Goal: Transaction & Acquisition: Purchase product/service

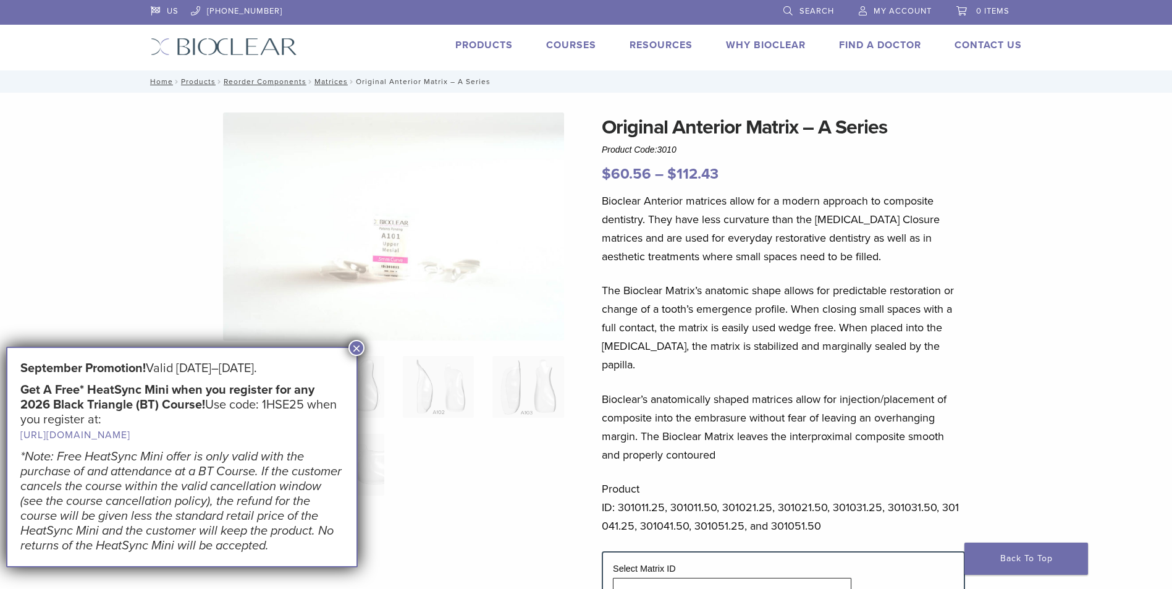
click at [358, 346] on button "×" at bounding box center [357, 348] width 16 height 16
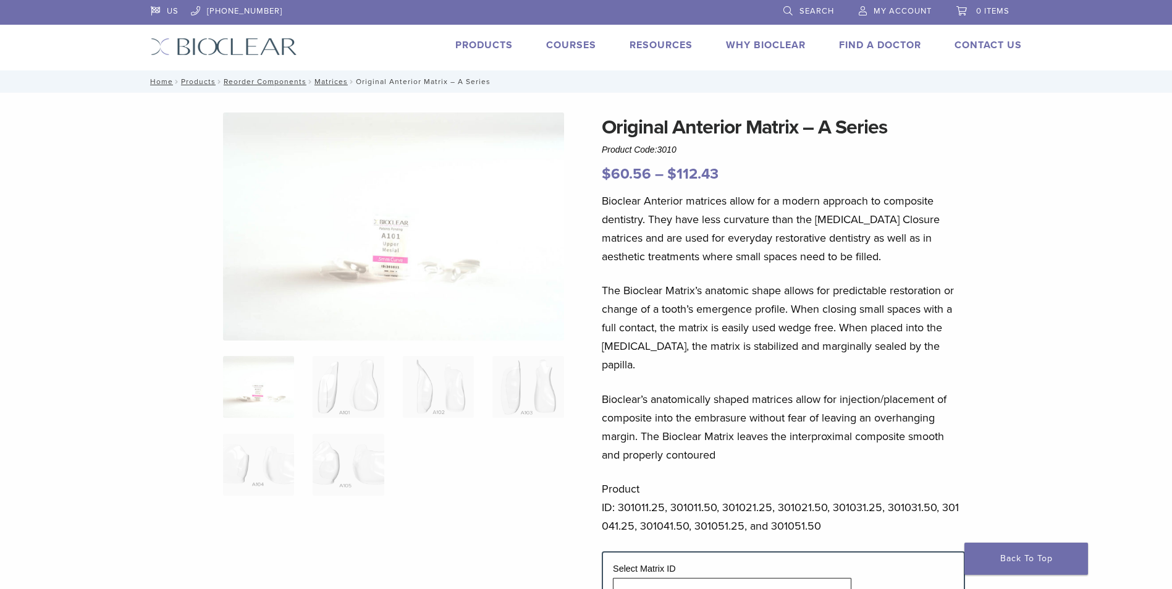
click at [498, 38] on li "Products" at bounding box center [483, 45] width 57 height 15
click at [489, 41] on link "Products" at bounding box center [483, 45] width 57 height 12
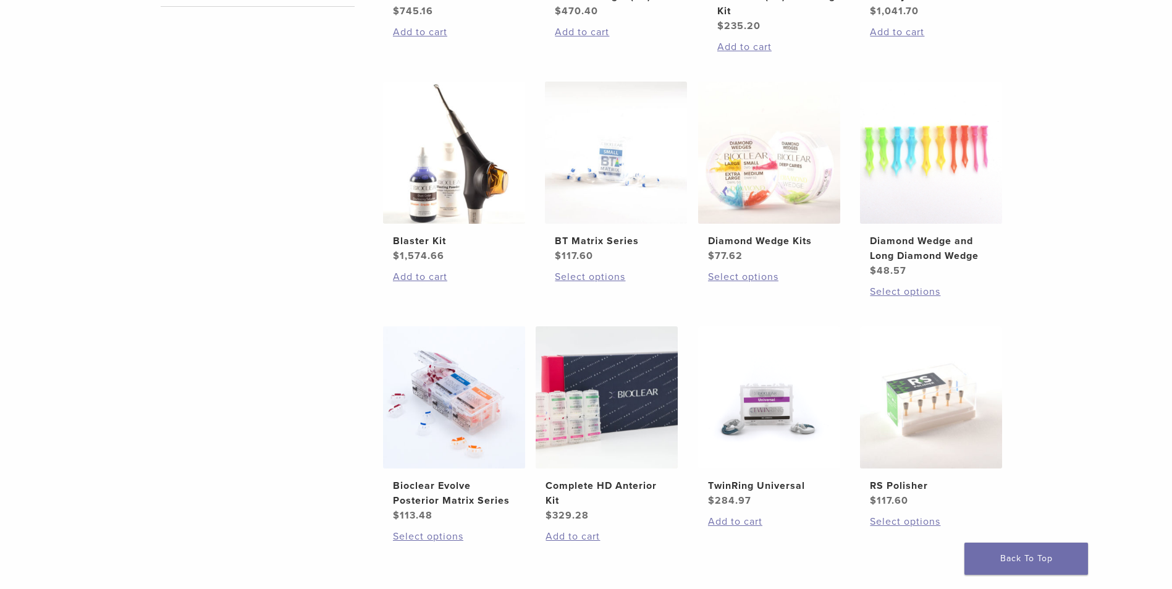
scroll to position [803, 0]
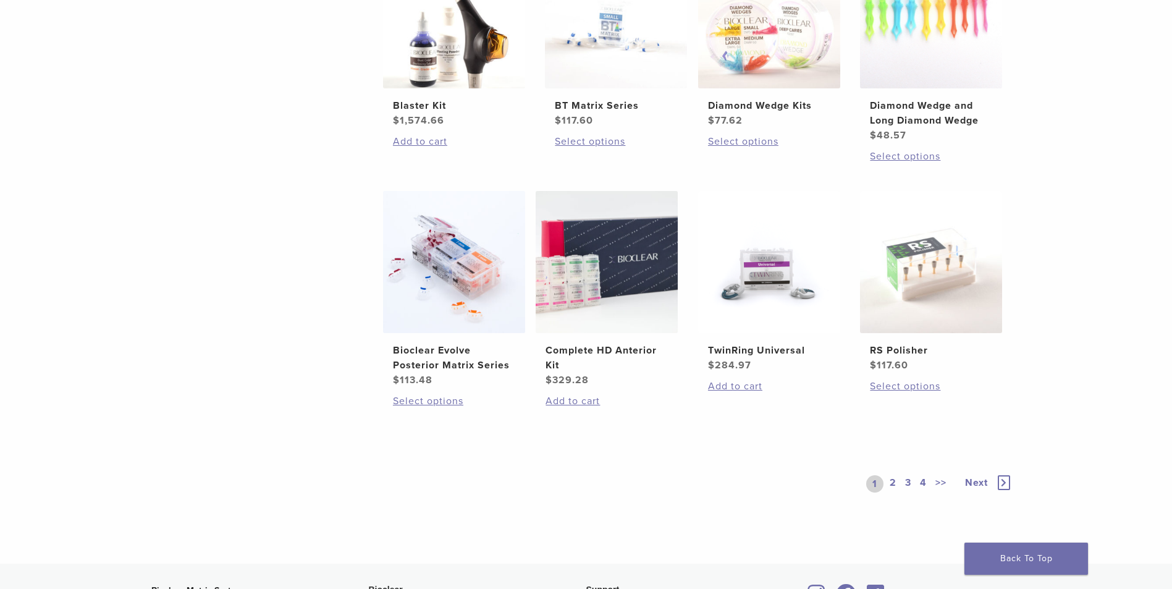
click at [895, 484] on link "2" at bounding box center [893, 483] width 12 height 17
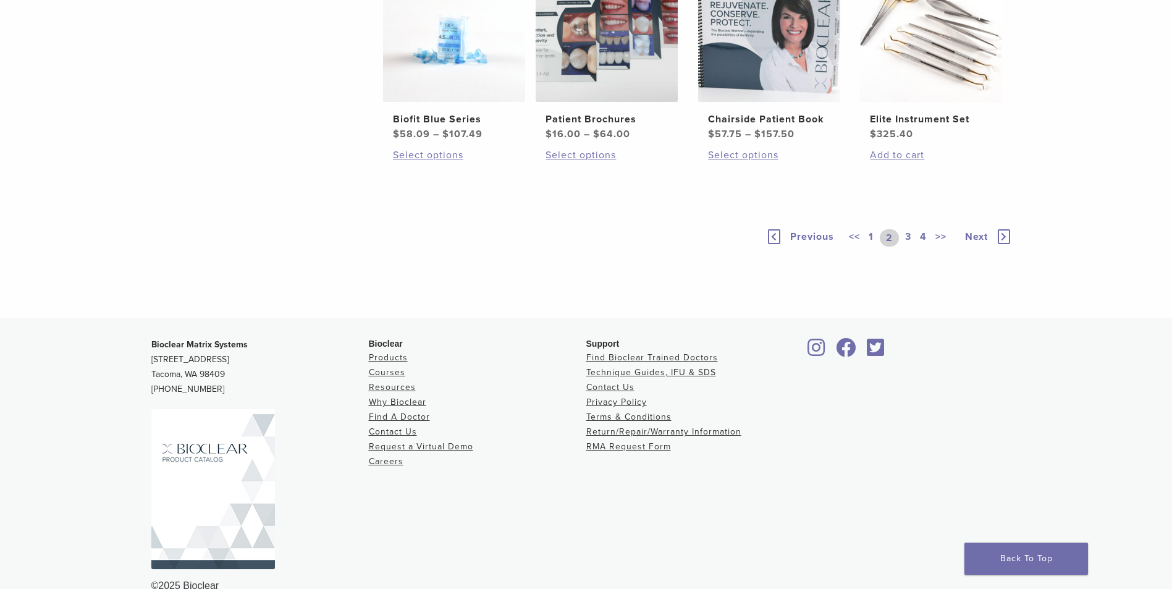
scroll to position [927, 0]
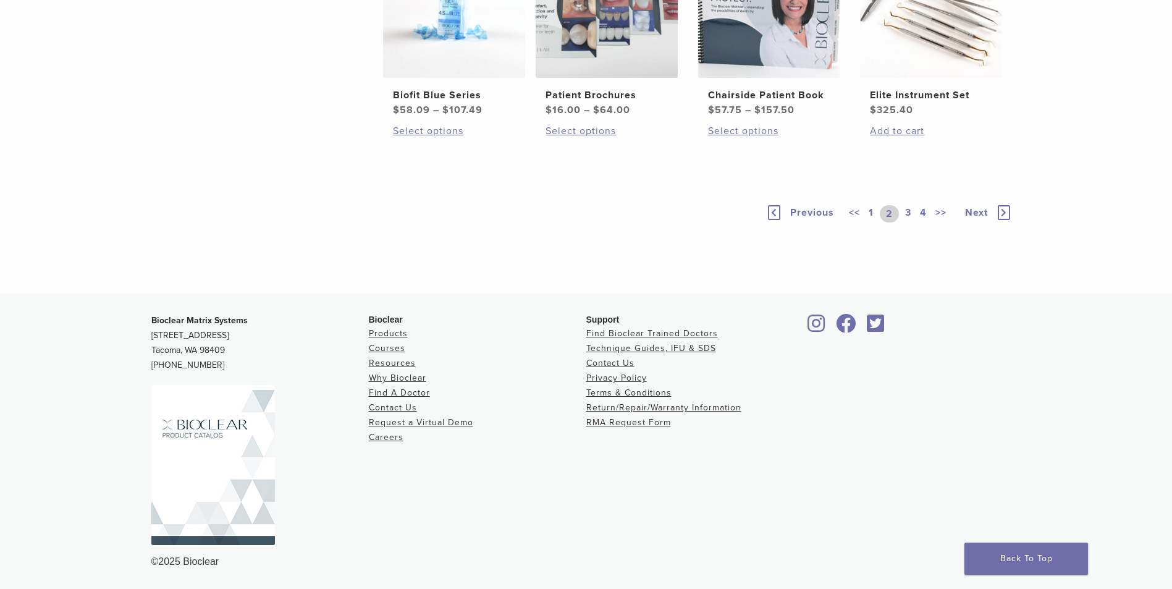
click at [909, 222] on link "3" at bounding box center [908, 213] width 11 height 17
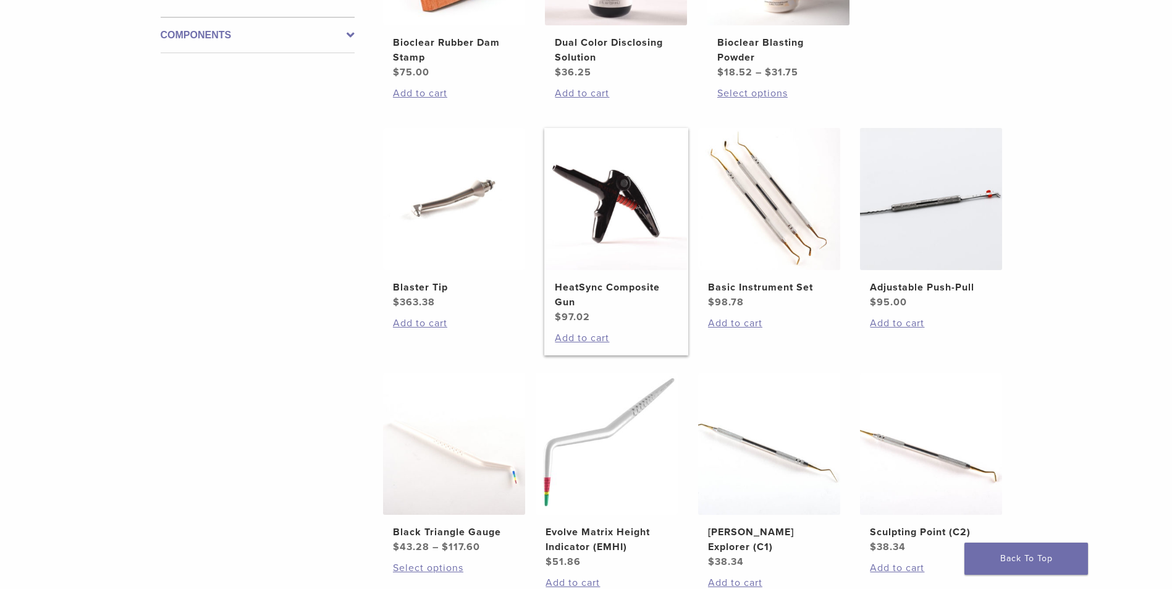
scroll to position [927, 0]
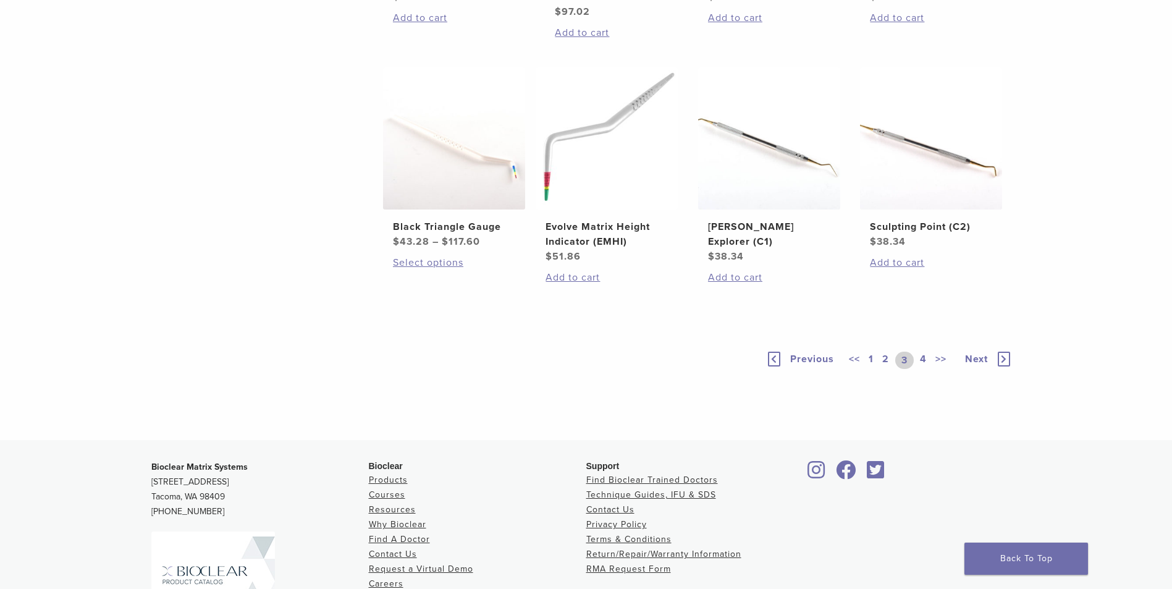
click at [920, 361] on link "4" at bounding box center [924, 360] width 12 height 17
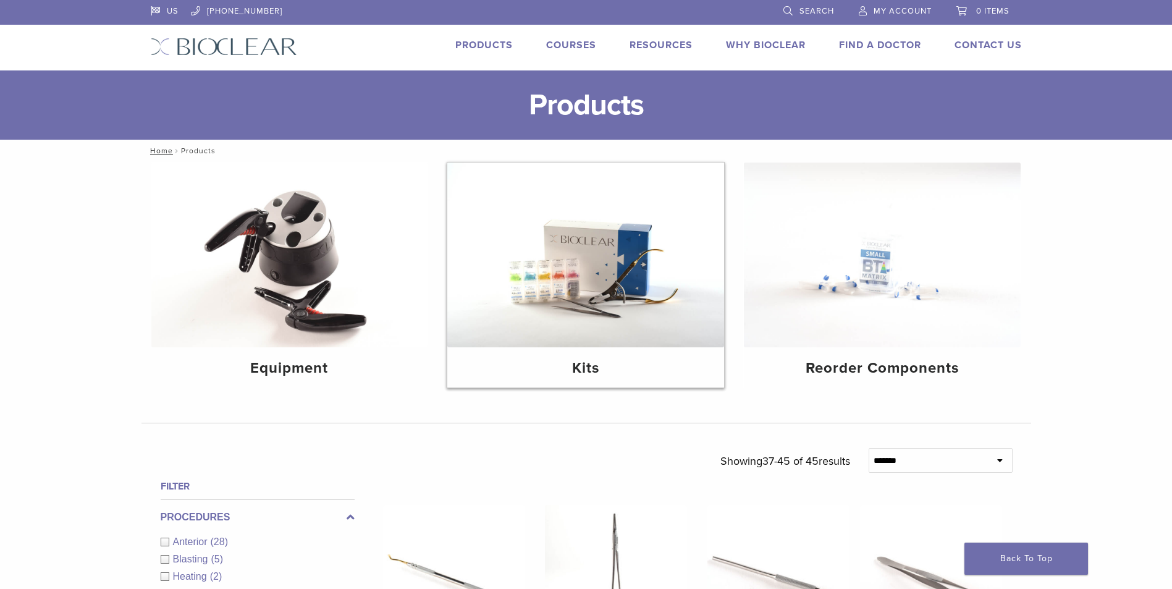
click at [557, 291] on img at bounding box center [585, 255] width 277 height 185
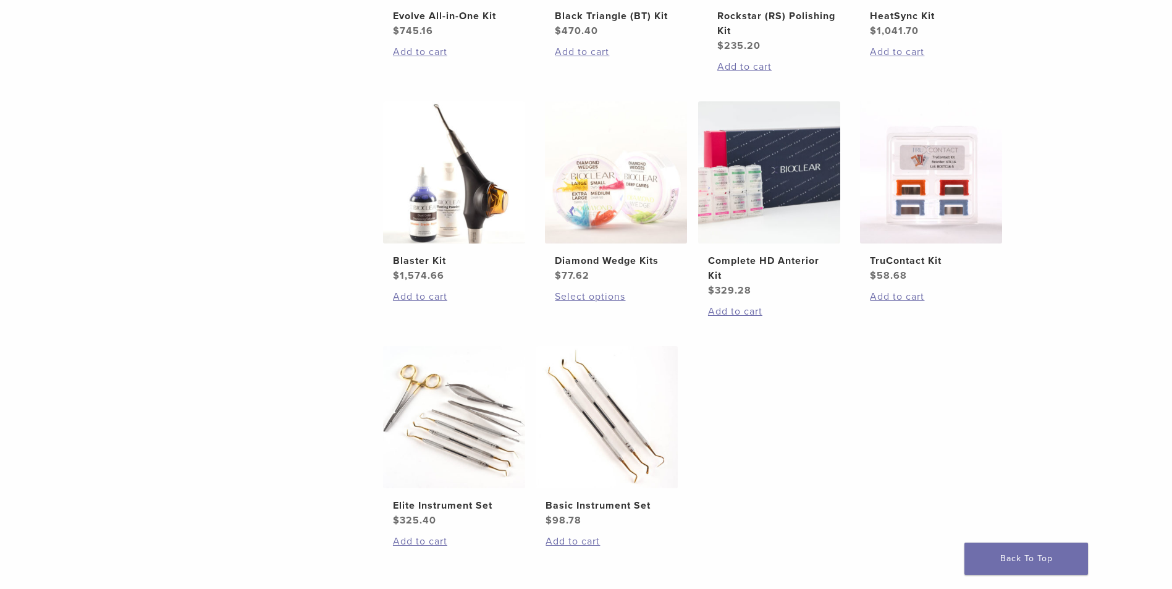
scroll to position [433, 0]
click at [785, 175] on img at bounding box center [769, 171] width 142 height 142
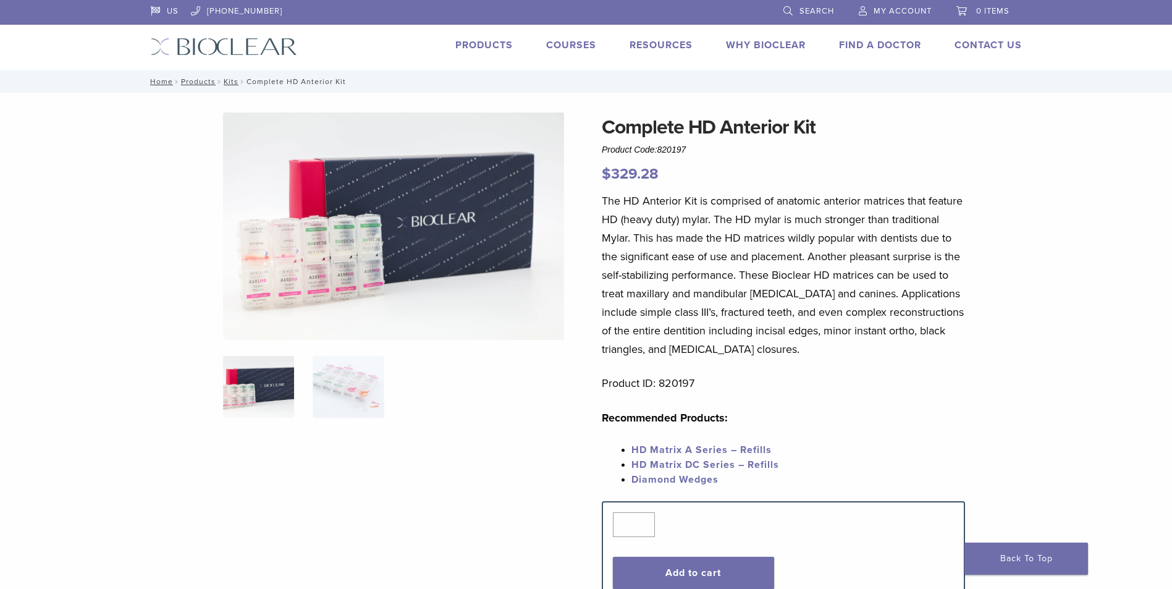
click at [1018, 94] on div "Complete HD Anterior Kit Product Code: 820197 $ 329.28 Complete HD Anterior Kit…" at bounding box center [587, 566] width 890 height 946
click at [340, 382] on img at bounding box center [348, 387] width 71 height 62
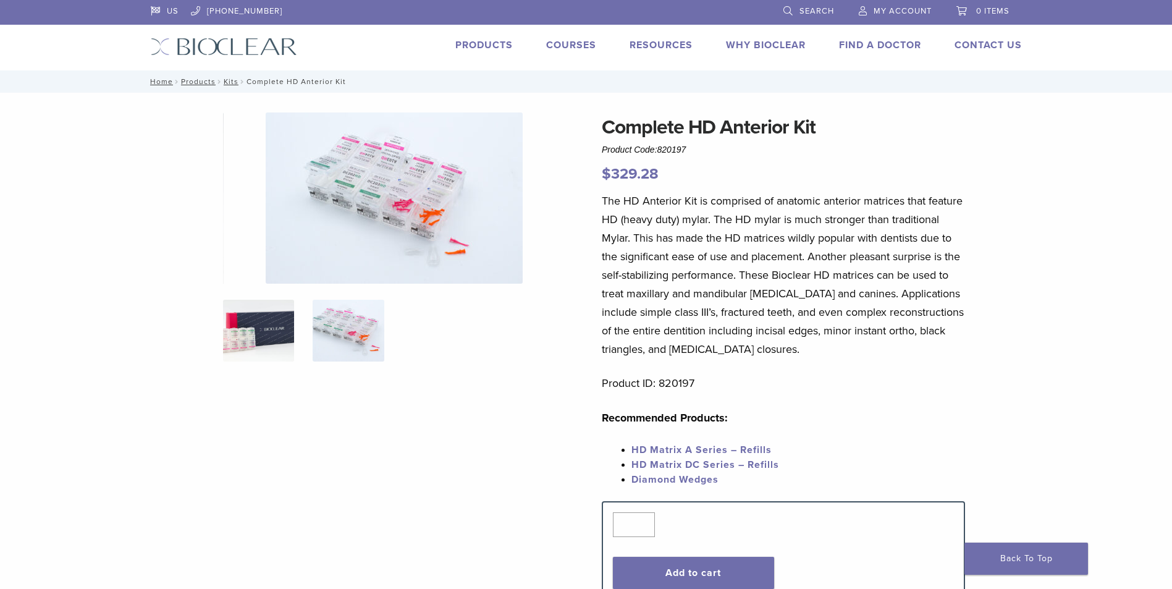
click at [285, 333] on img at bounding box center [258, 331] width 71 height 62
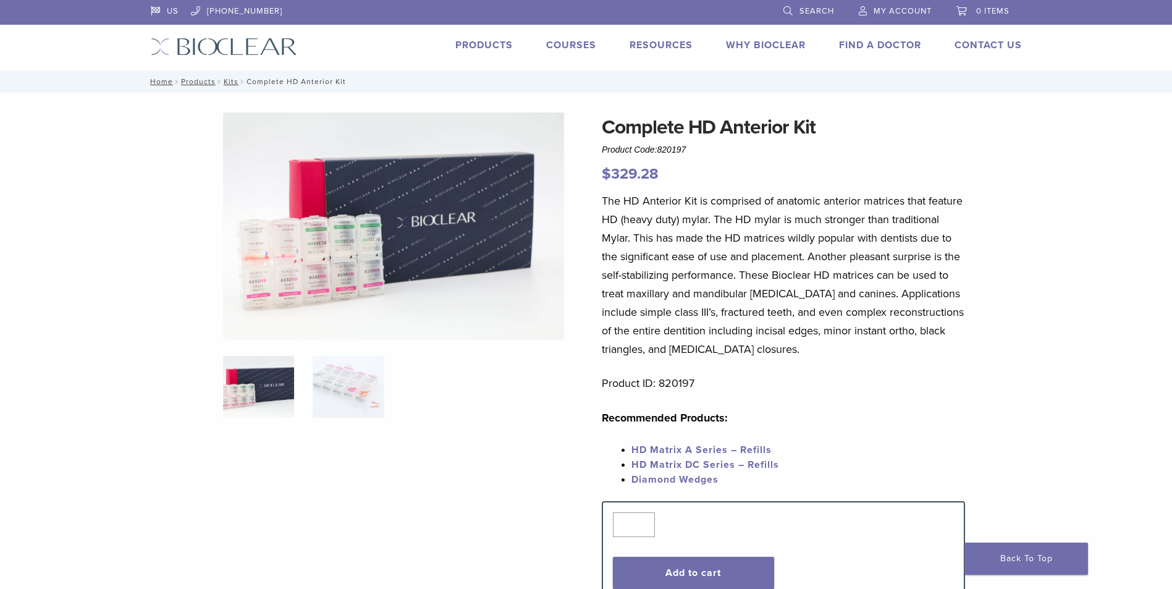
click at [353, 258] on img at bounding box center [393, 225] width 341 height 227
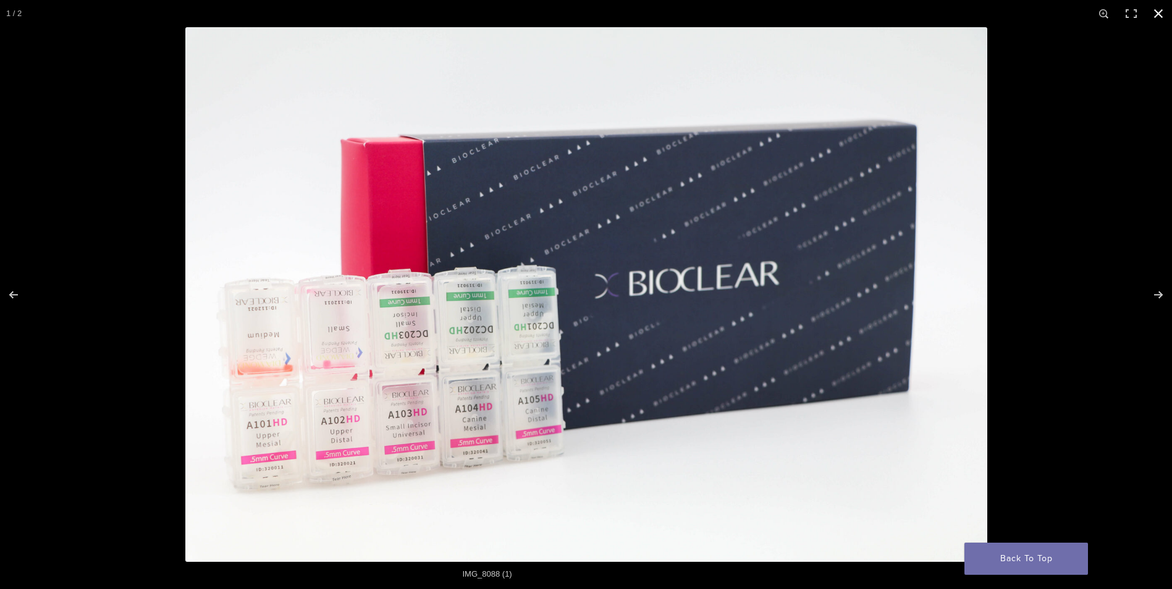
click at [1160, 14] on button "Close (Esc)" at bounding box center [1158, 13] width 27 height 27
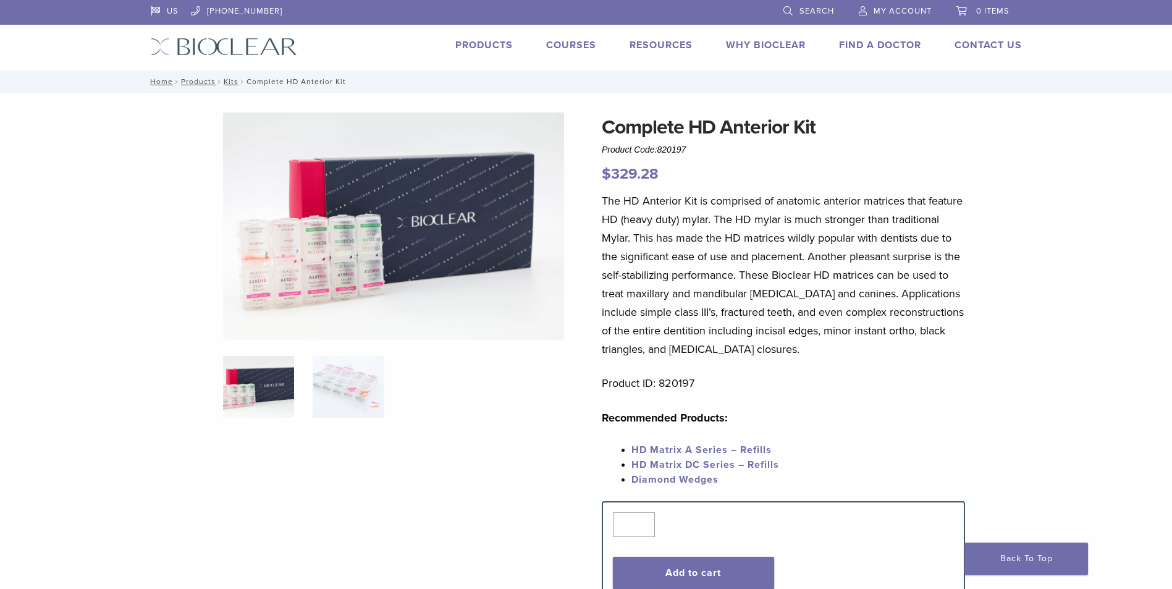
click at [472, 33] on div "US 1.855.712.5327 Search My Account 0 items Cart No products in the cart. Back …" at bounding box center [587, 35] width 890 height 70
click at [478, 47] on link "Products" at bounding box center [483, 45] width 57 height 12
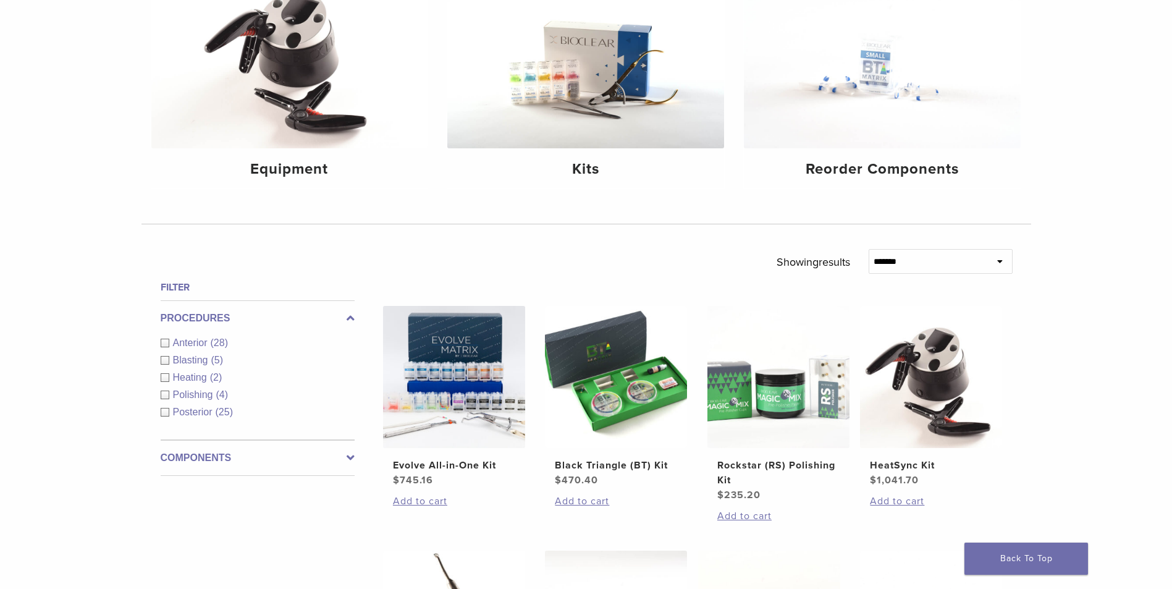
scroll to position [124, 0]
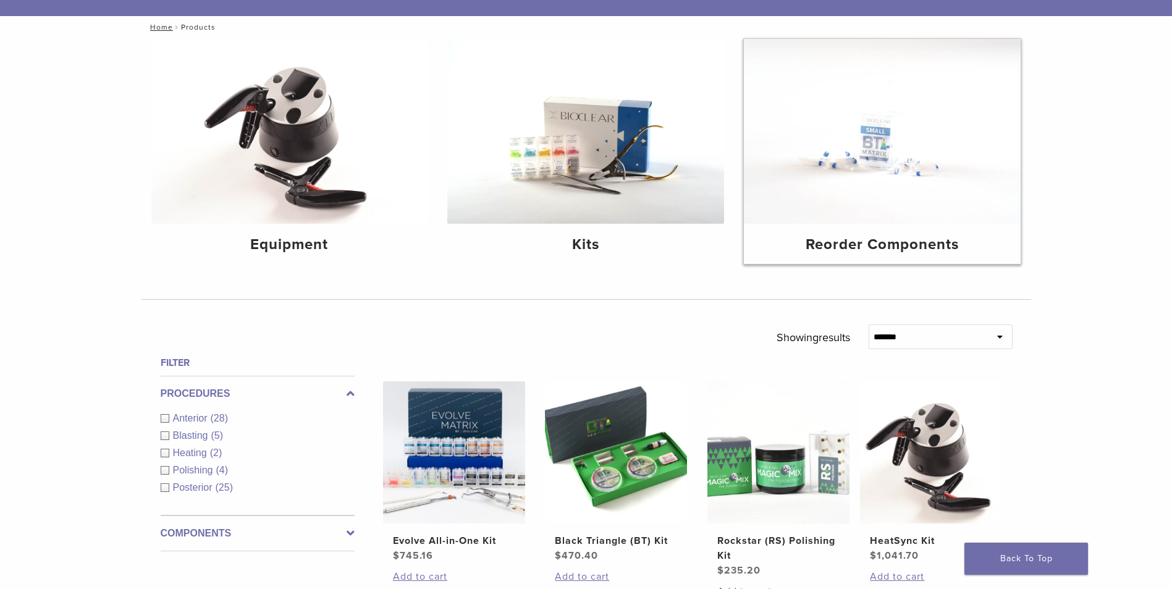
click at [932, 160] on img at bounding box center [882, 131] width 277 height 185
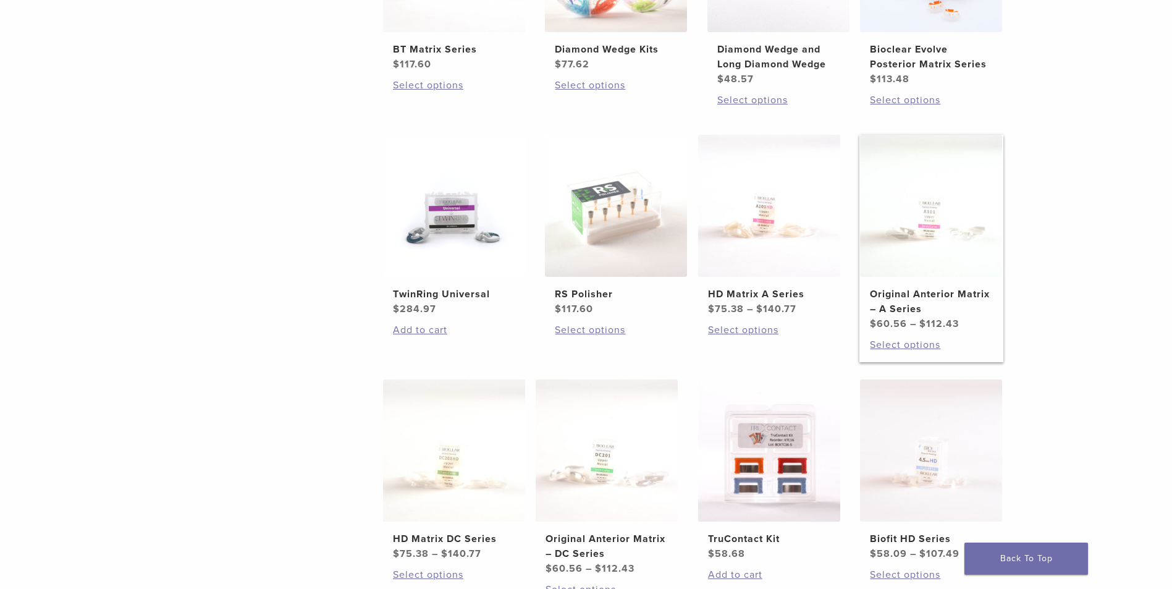
scroll to position [309, 0]
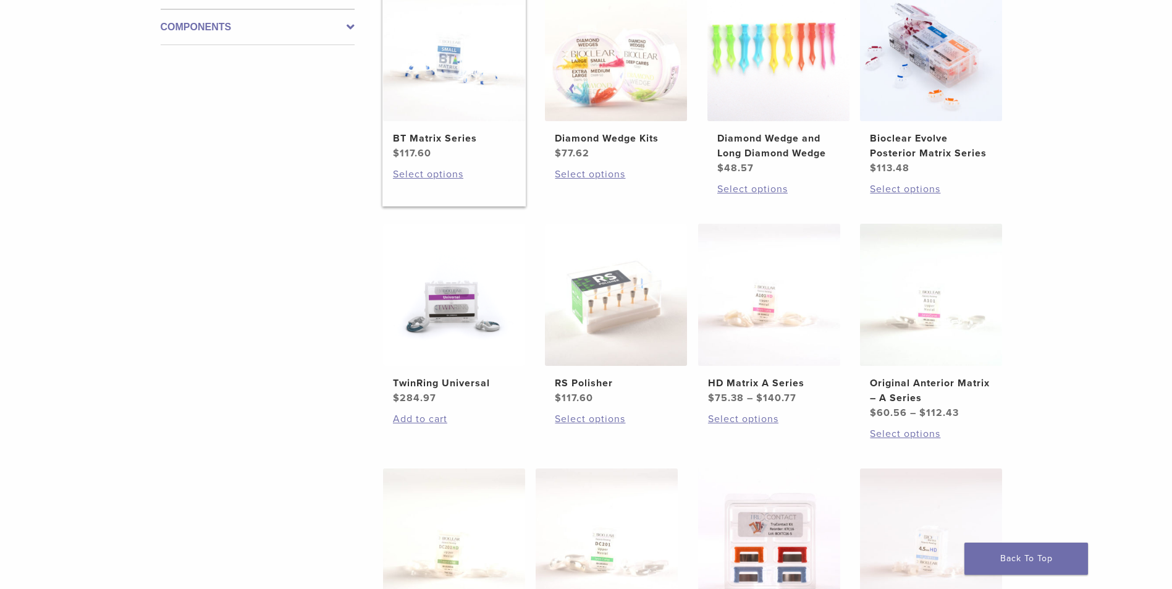
click at [467, 74] on img at bounding box center [454, 50] width 142 height 142
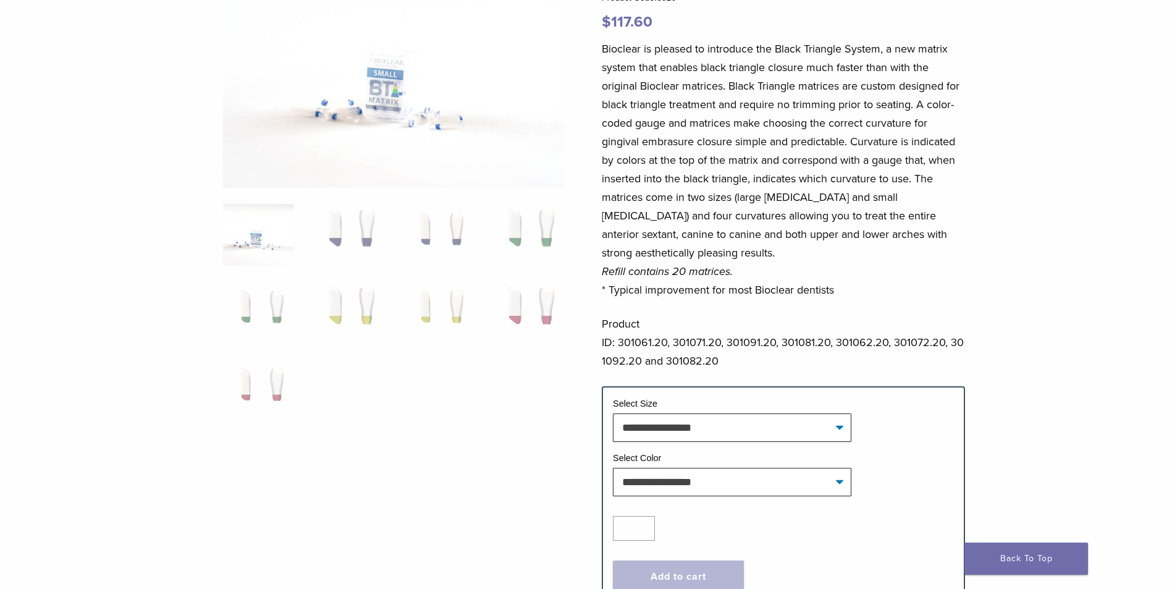
scroll to position [185, 0]
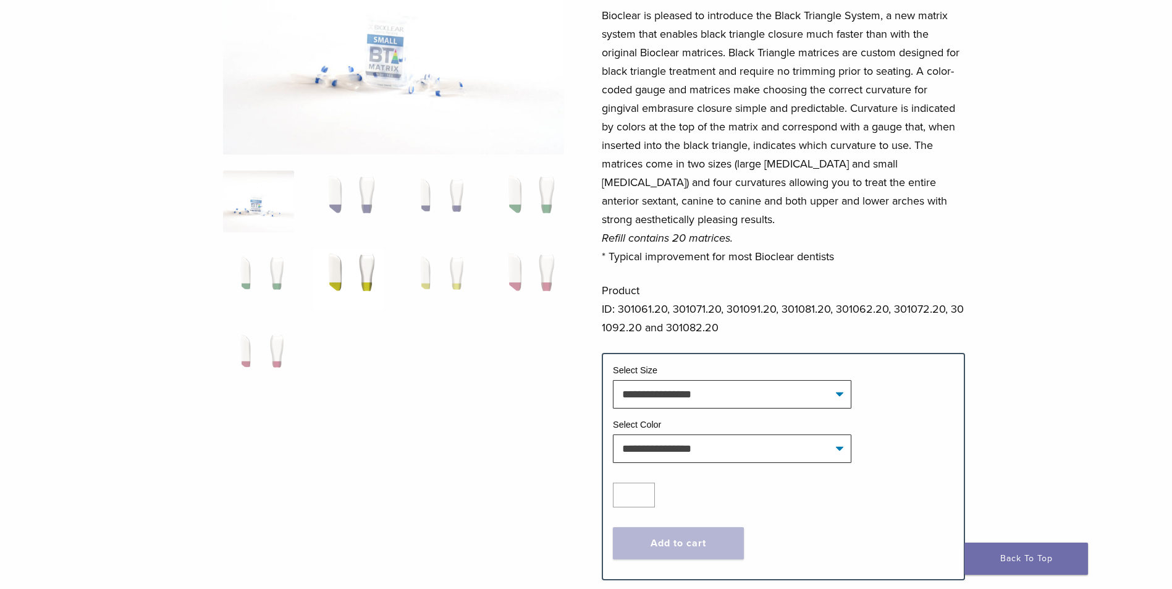
click at [365, 273] on img at bounding box center [348, 279] width 71 height 62
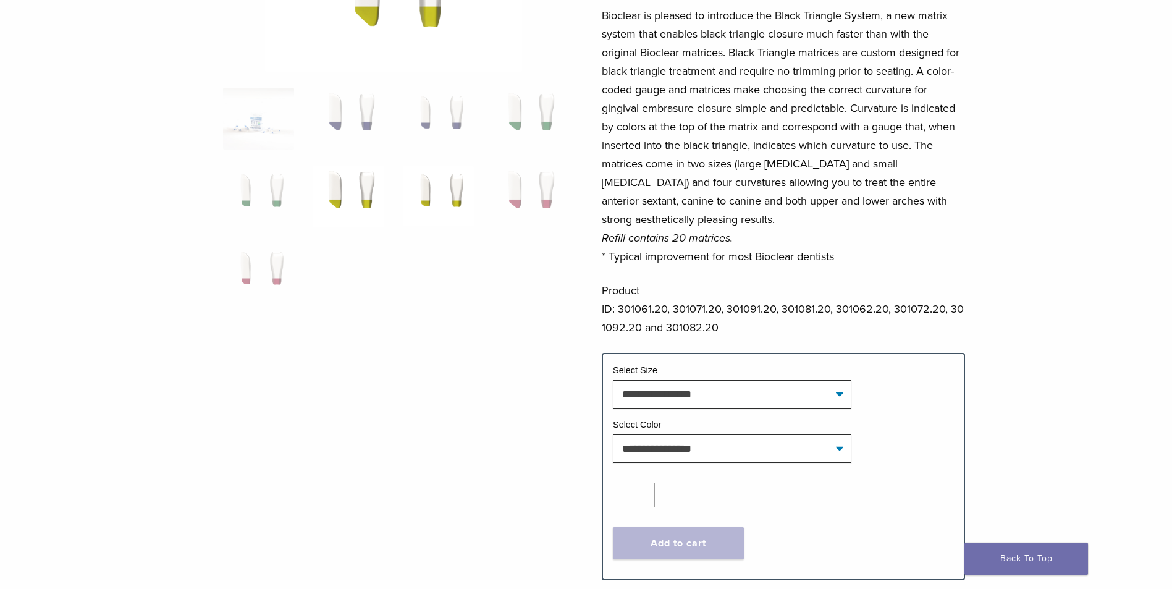
click at [454, 203] on img at bounding box center [438, 197] width 71 height 62
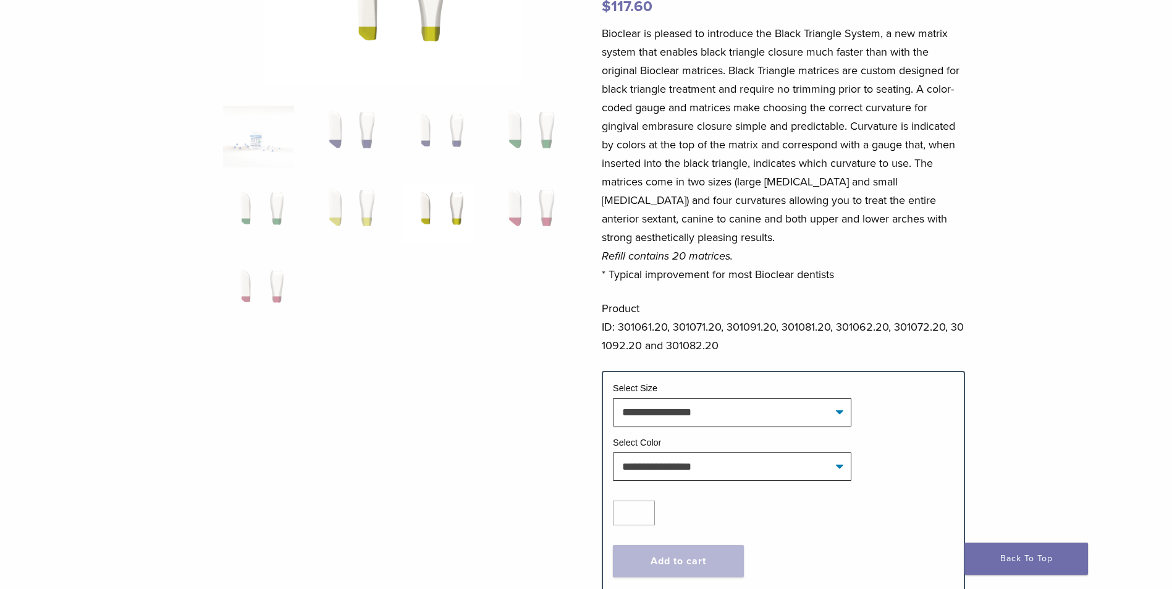
scroll to position [0, 0]
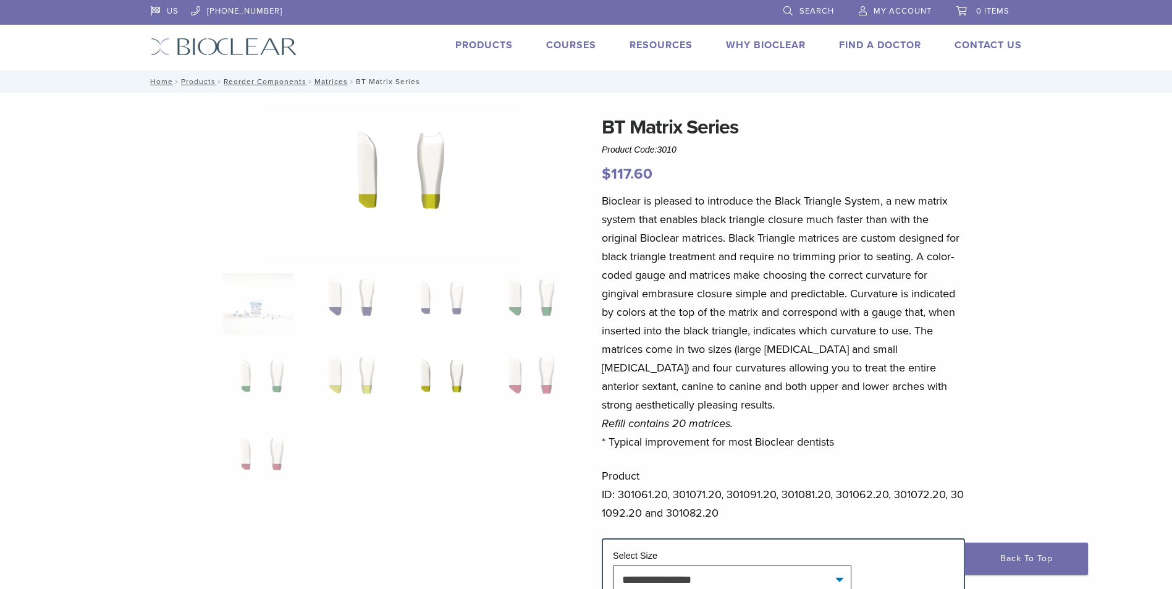
click at [456, 51] on li "Products" at bounding box center [483, 45] width 57 height 15
click at [467, 43] on link "Products" at bounding box center [483, 45] width 57 height 12
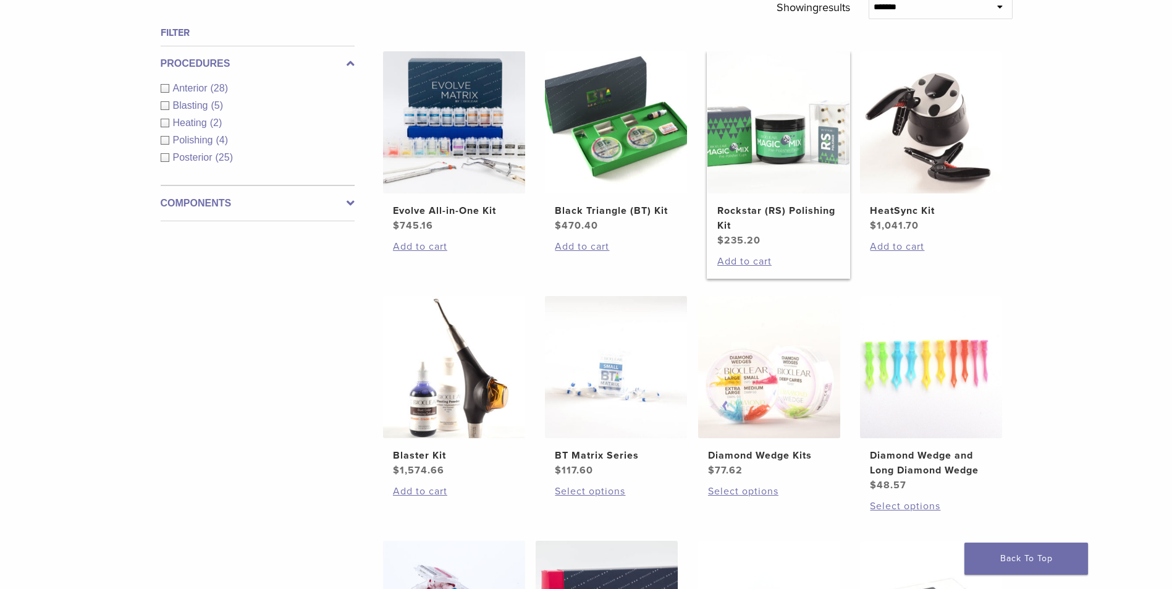
scroll to position [494, 0]
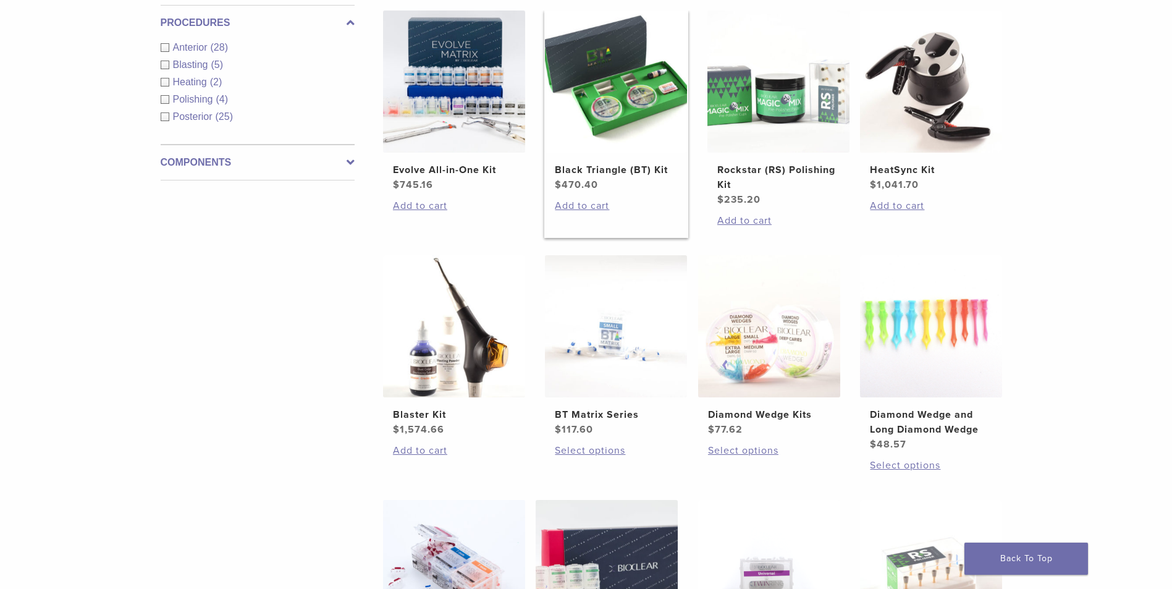
click at [636, 114] on img at bounding box center [616, 82] width 142 height 142
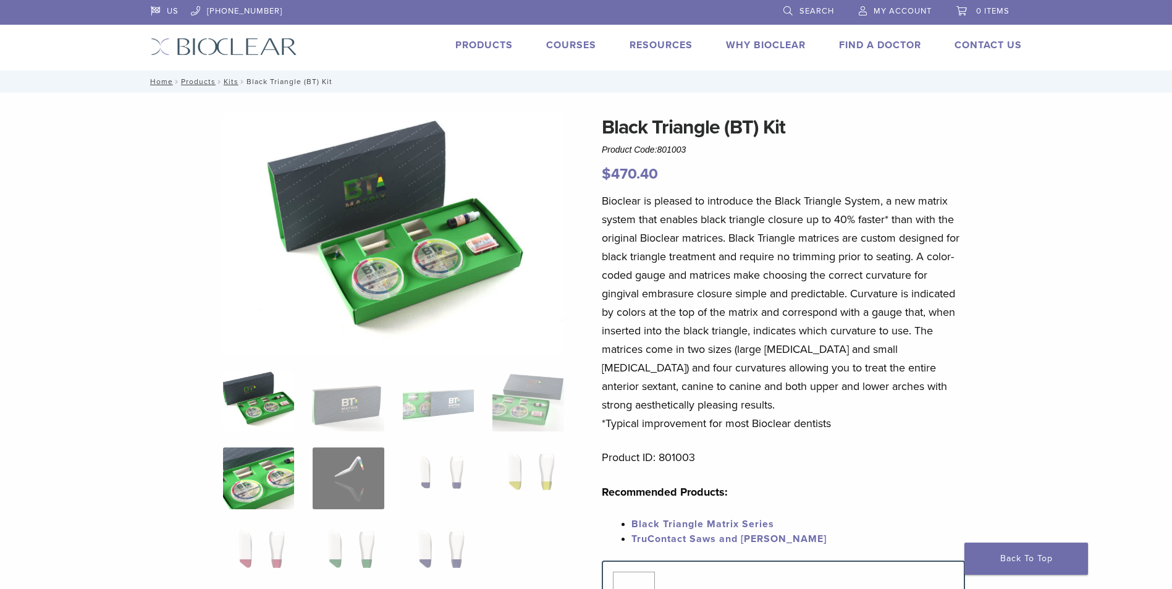
click at [264, 489] on img at bounding box center [258, 478] width 71 height 62
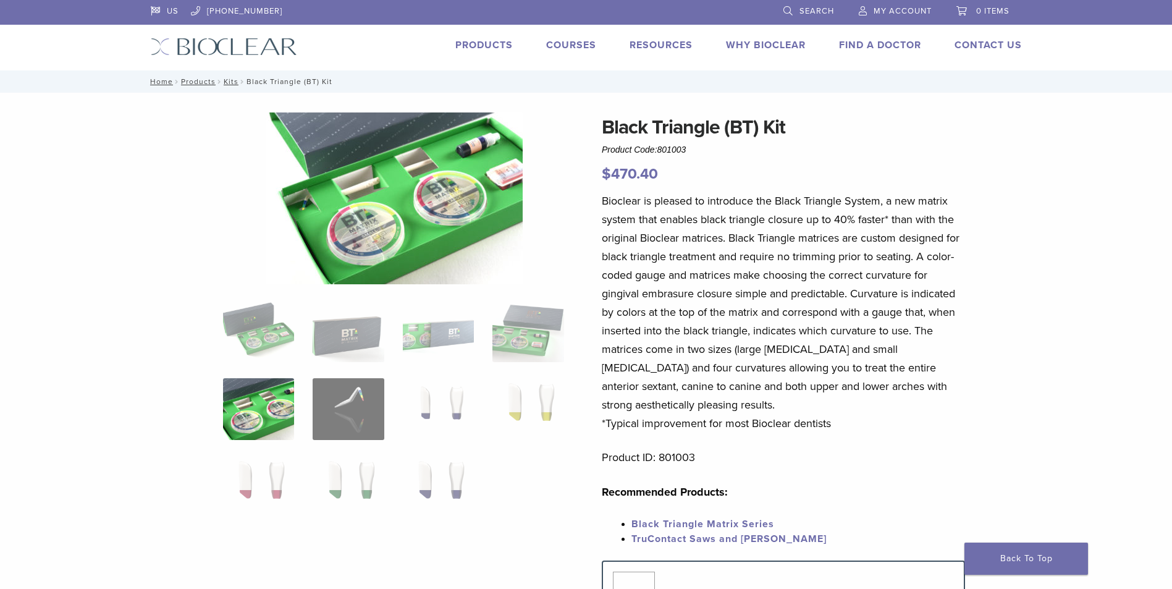
click at [421, 205] on img at bounding box center [394, 198] width 257 height 172
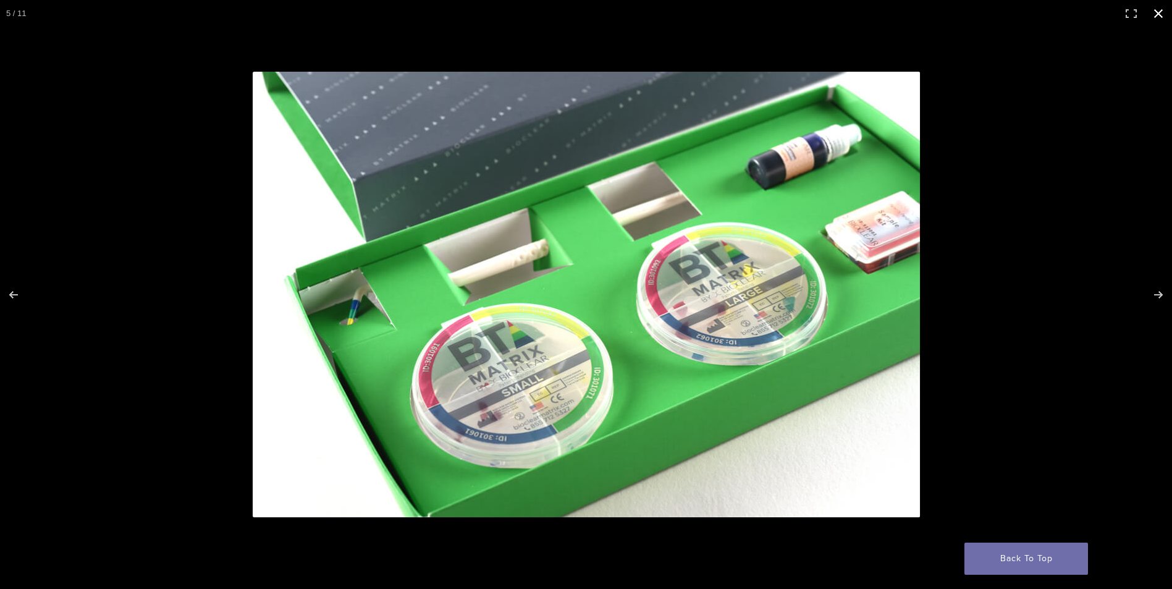
click at [1160, 13] on button "Close (Esc)" at bounding box center [1158, 13] width 27 height 27
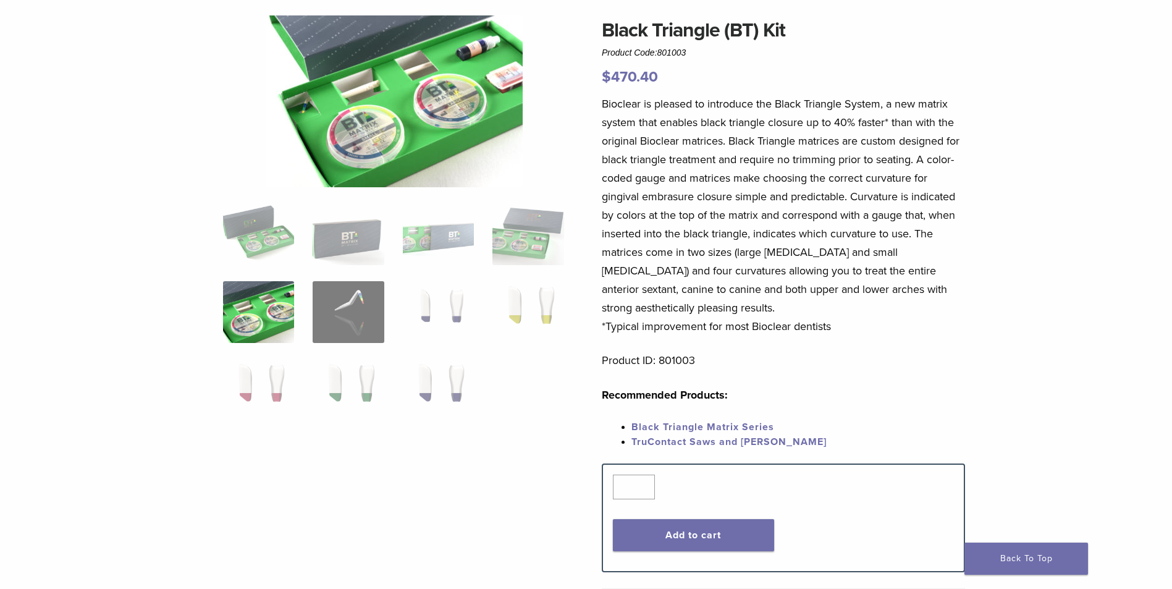
scroll to position [247, 0]
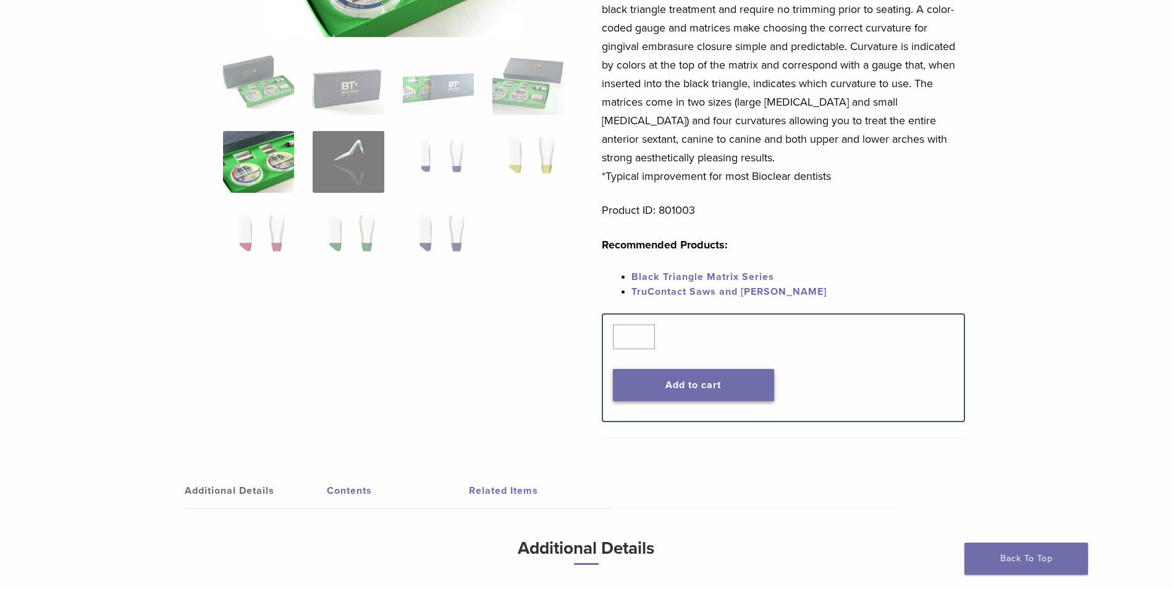
click at [683, 387] on button "Add to cart" at bounding box center [693, 385] width 161 height 32
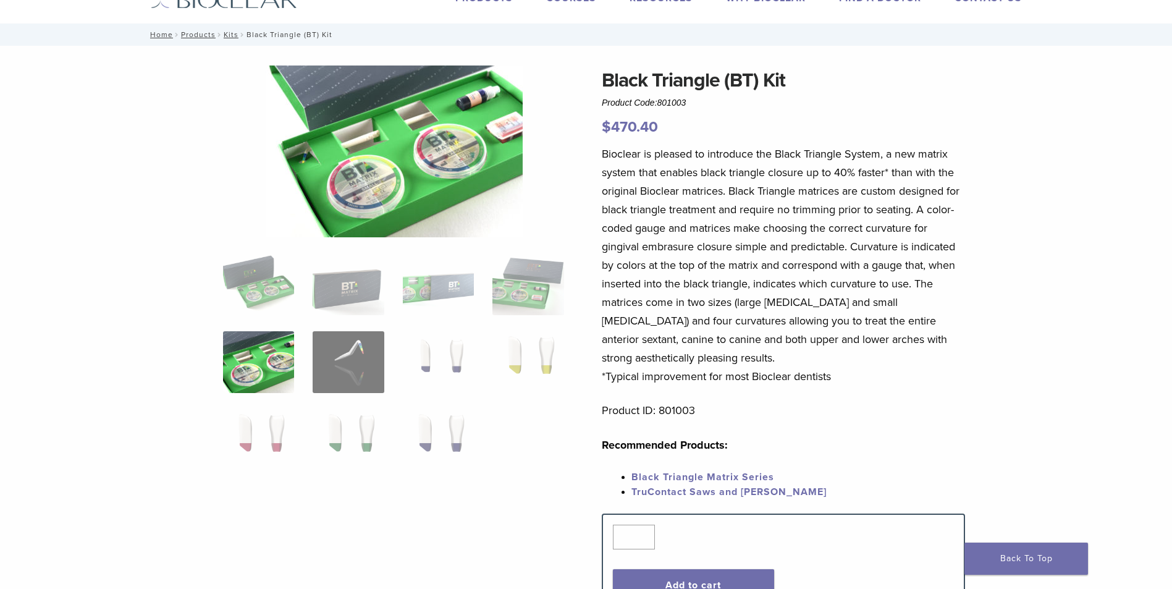
scroll to position [0, 0]
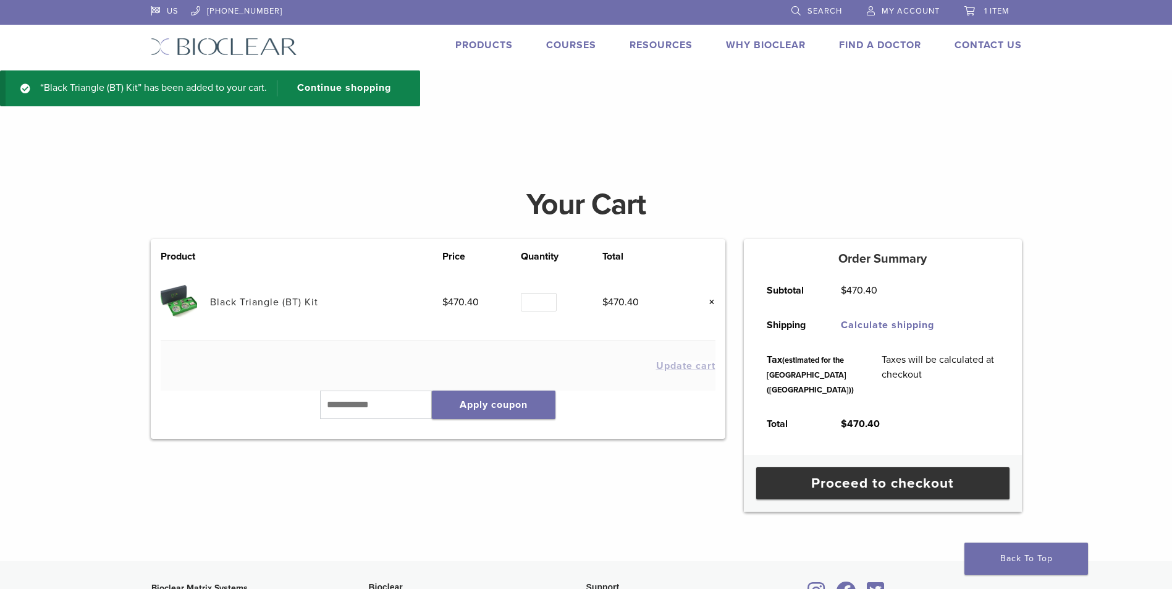
click at [237, 301] on link "Black Triangle (BT) Kit" at bounding box center [264, 302] width 108 height 12
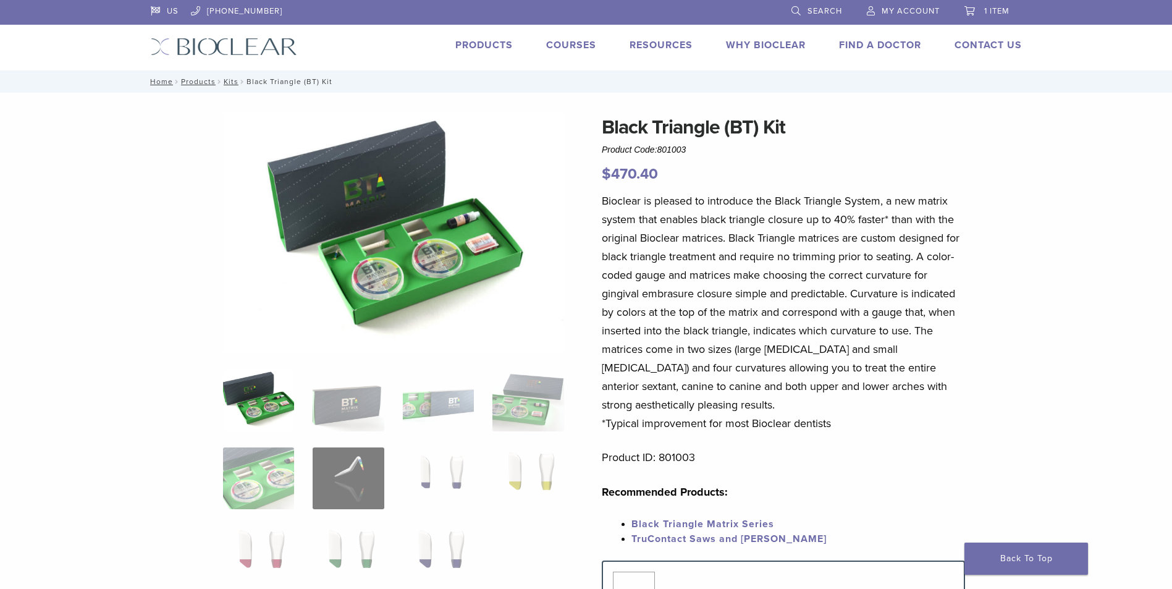
drag, startPoint x: 902, startPoint y: 64, endPoint x: 905, endPoint y: 69, distance: 6.4
